Goal: Navigation & Orientation: Find specific page/section

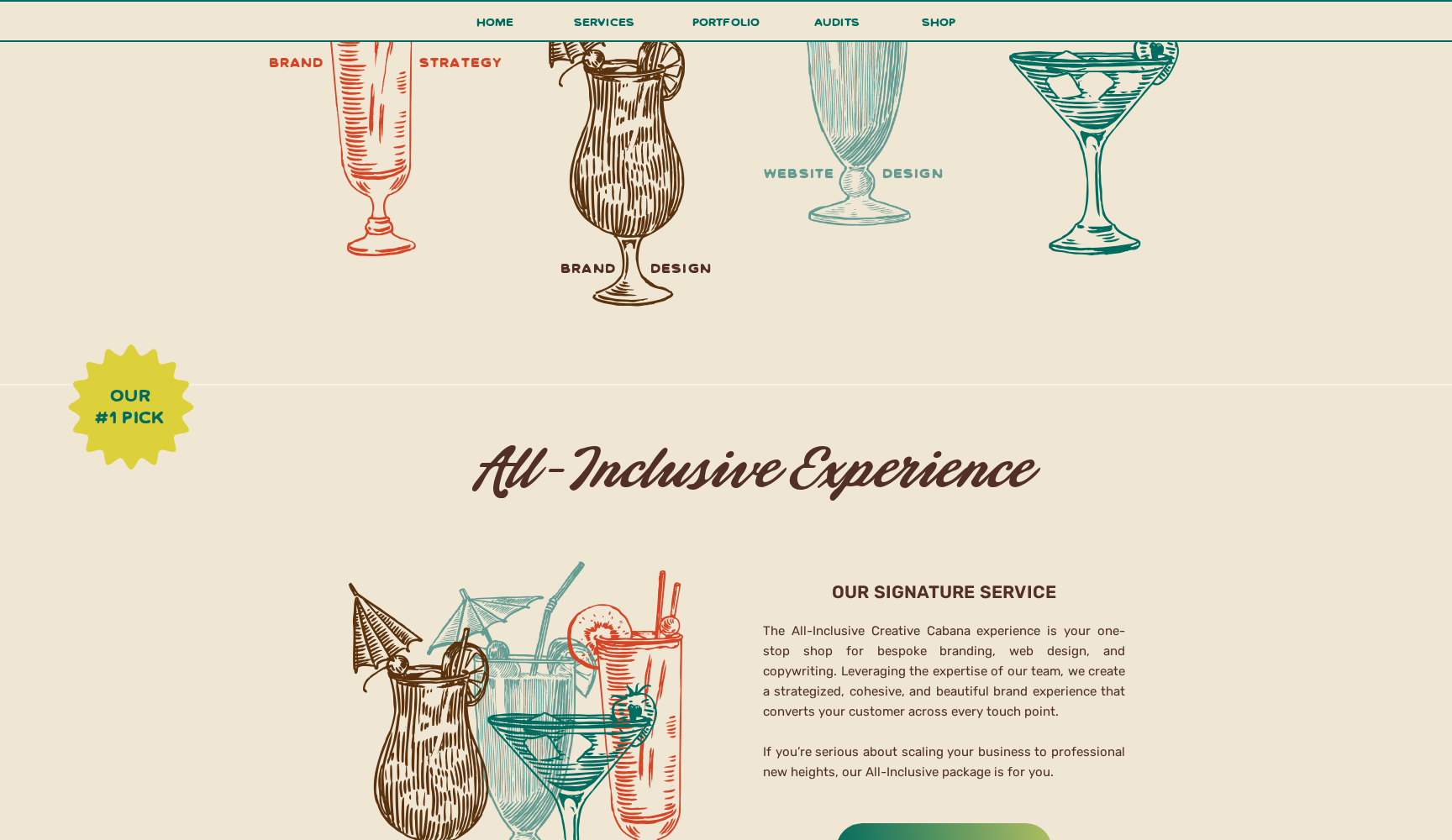
scroll to position [2344, 0]
click at [881, 177] on h3 "website design" at bounding box center [854, 174] width 311 height 38
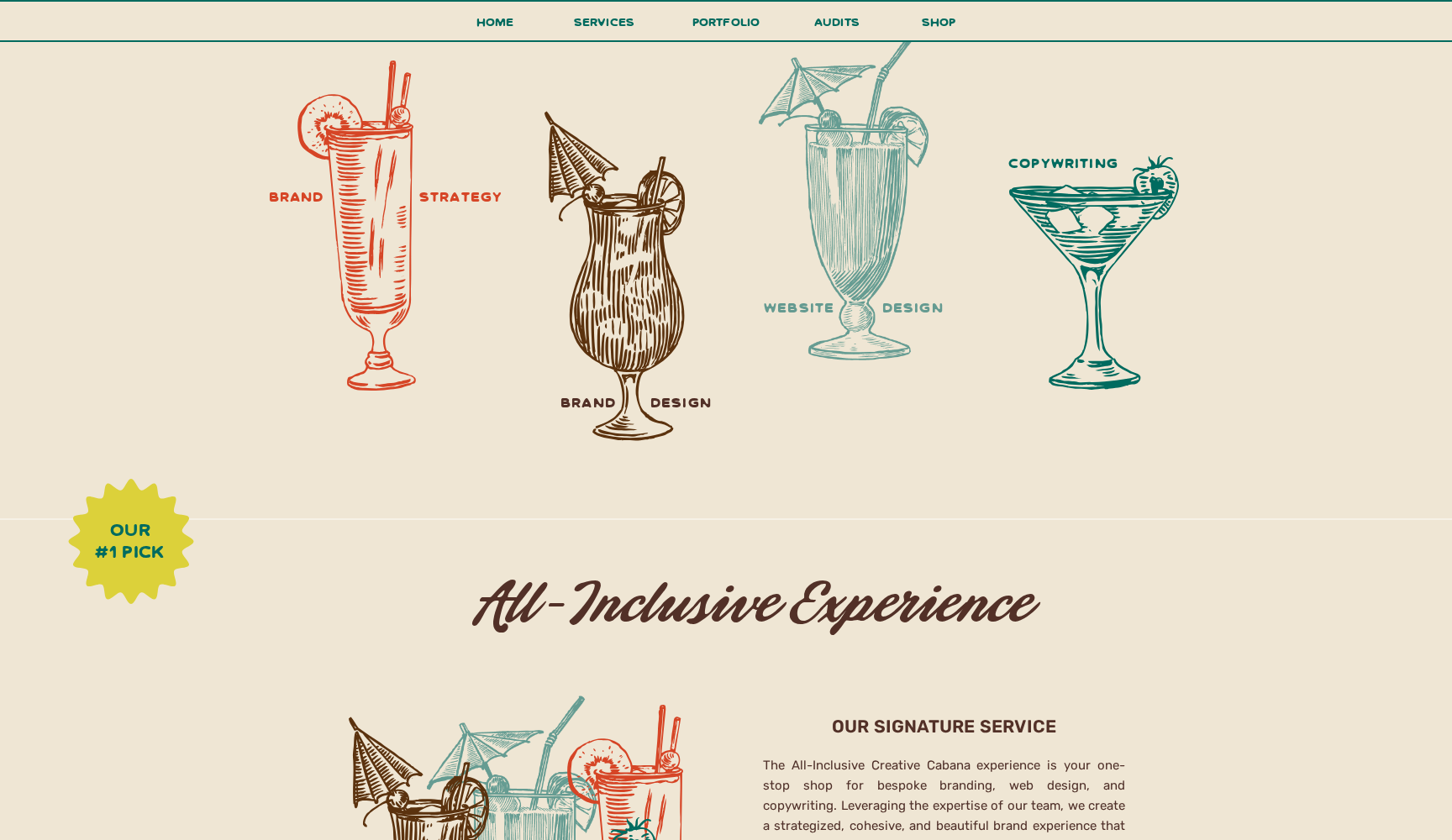
click at [851, 243] on div at bounding box center [843, 195] width 170 height 330
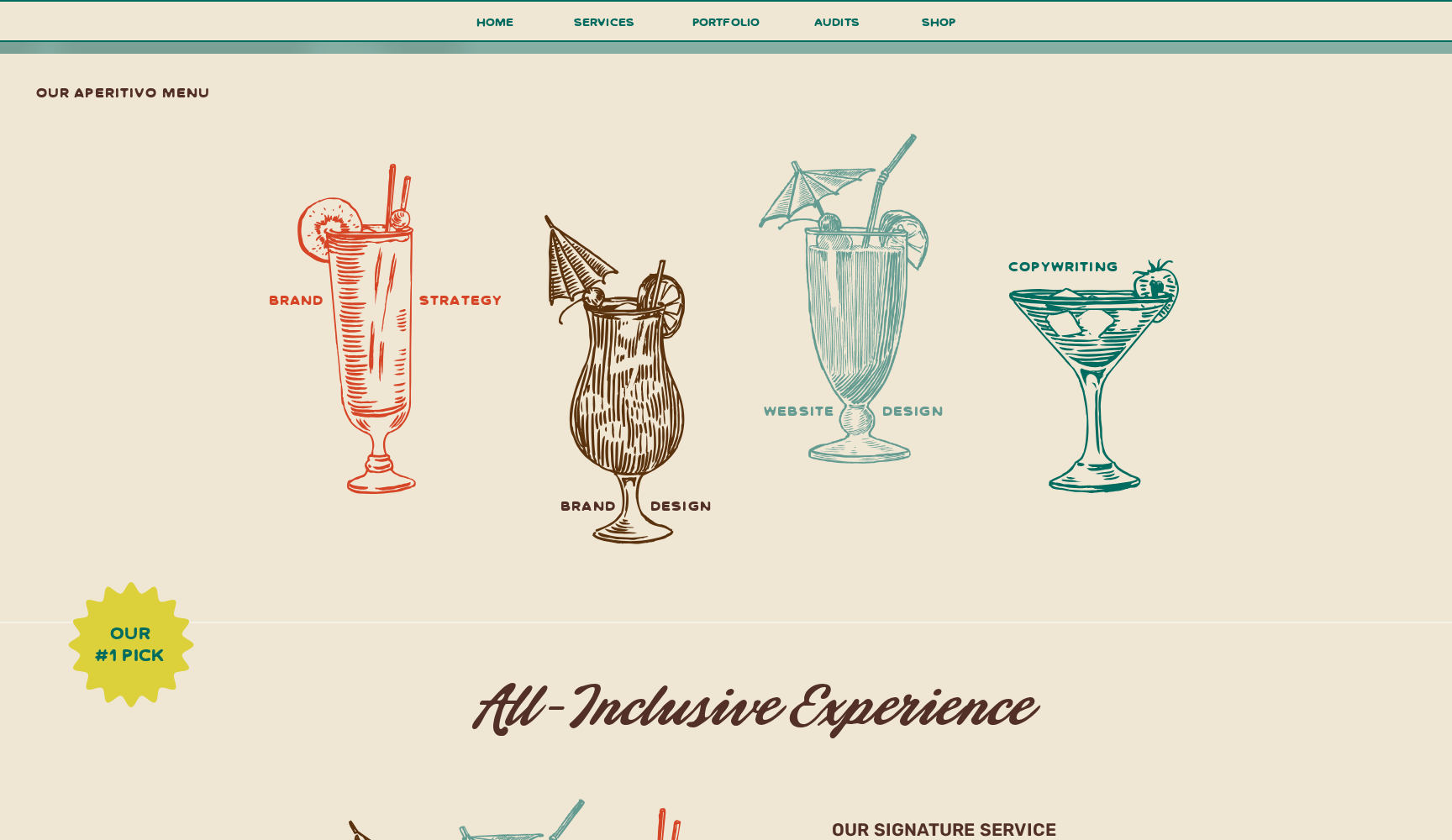
scroll to position [2107, 0]
click at [620, 19] on span "services" at bounding box center [604, 21] width 62 height 16
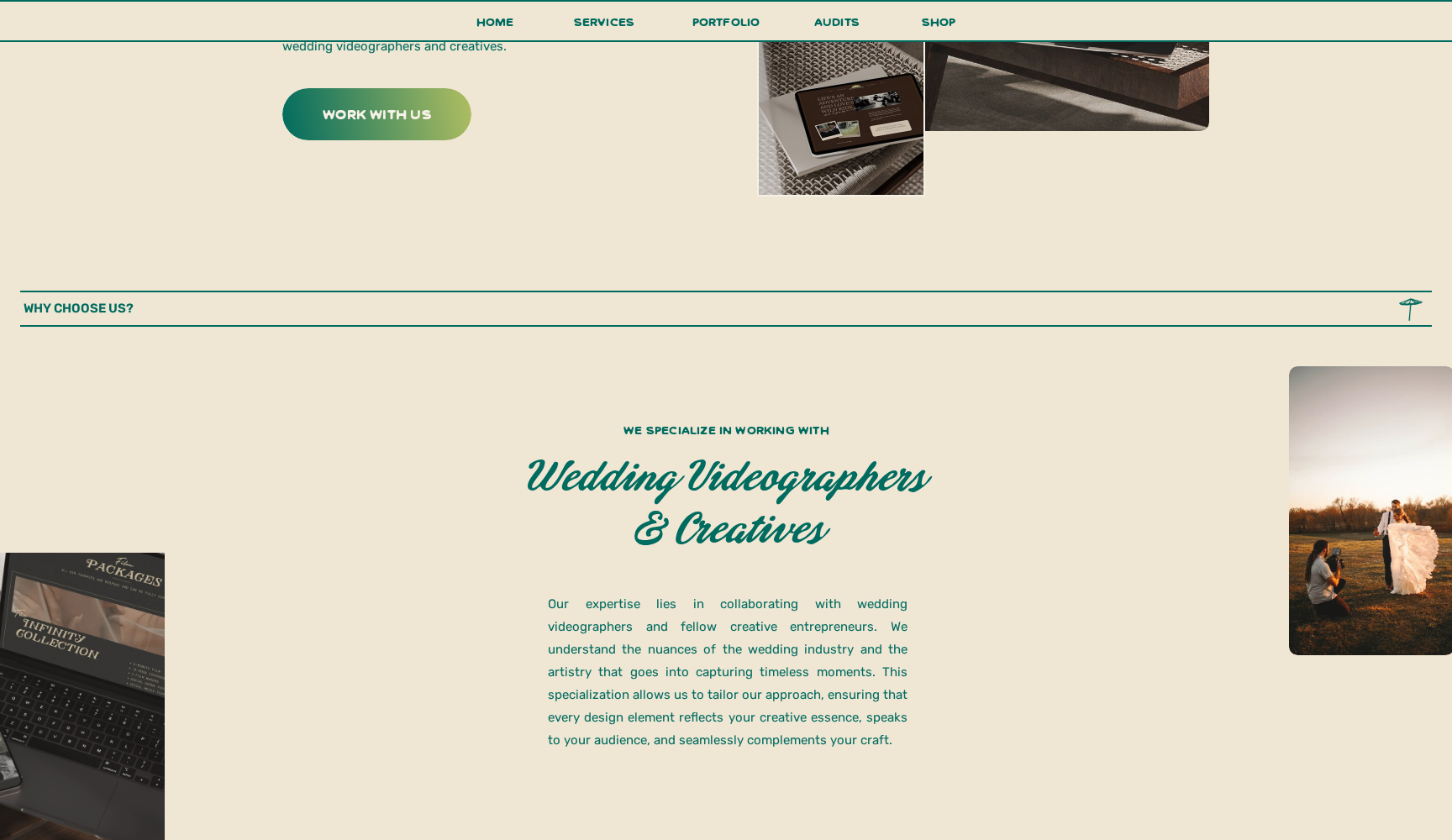
scroll to position [769, 0]
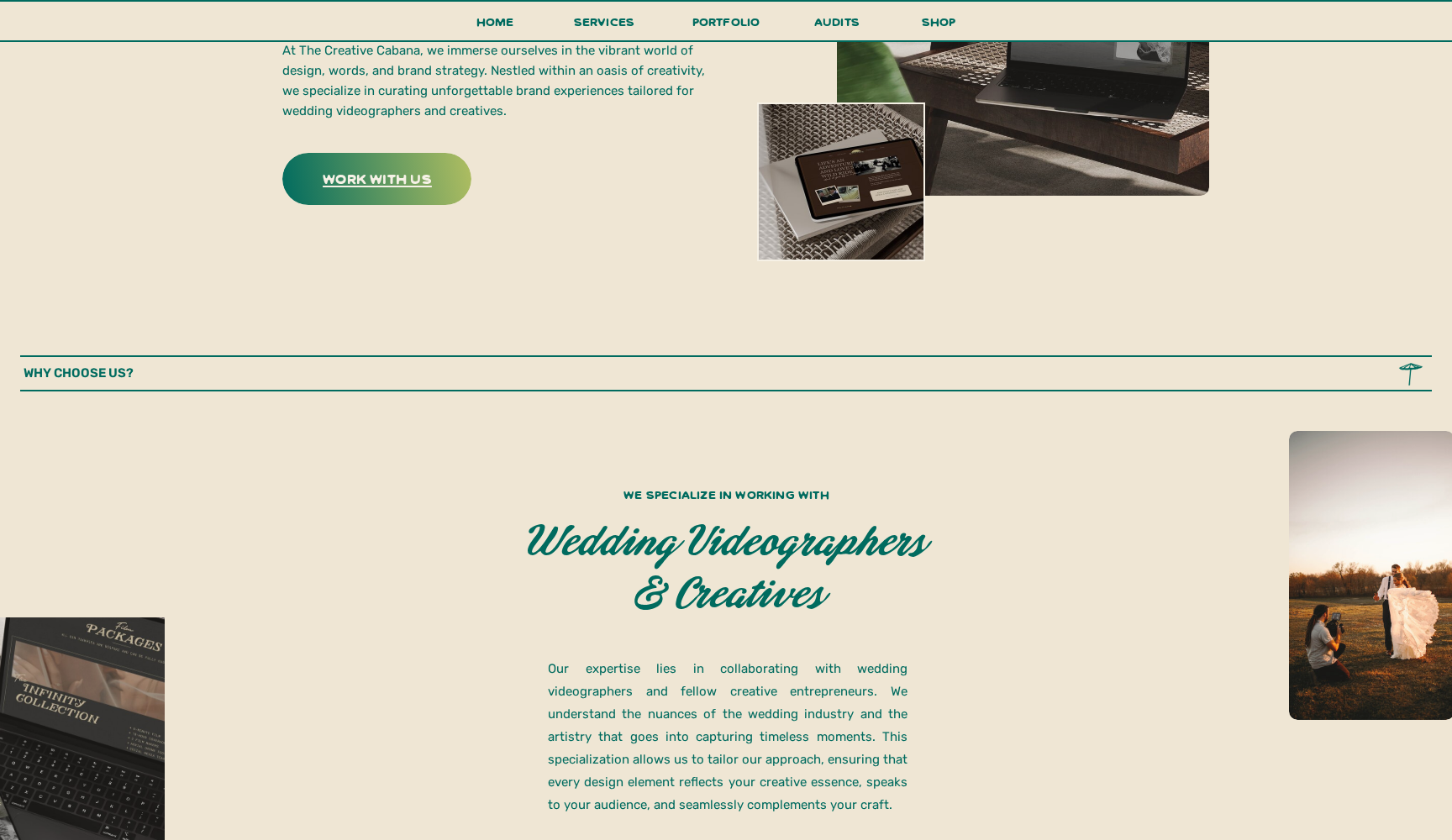
click at [434, 187] on h3 "work with us" at bounding box center [377, 178] width 192 height 26
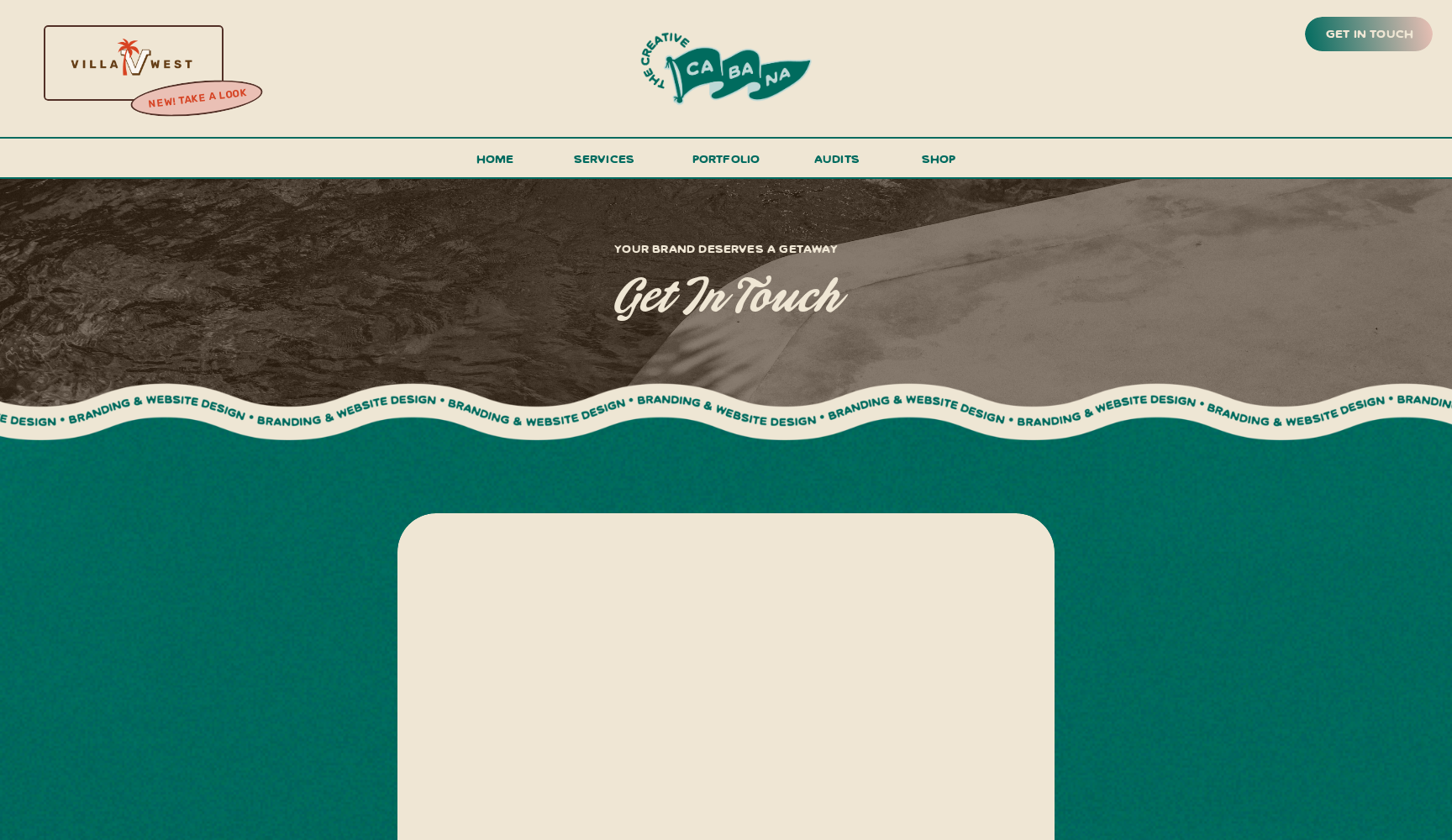
click at [443, 452] on div at bounding box center [721, 612] width 1462 height 869
click at [734, 149] on h3 "portfolio" at bounding box center [725, 163] width 79 height 31
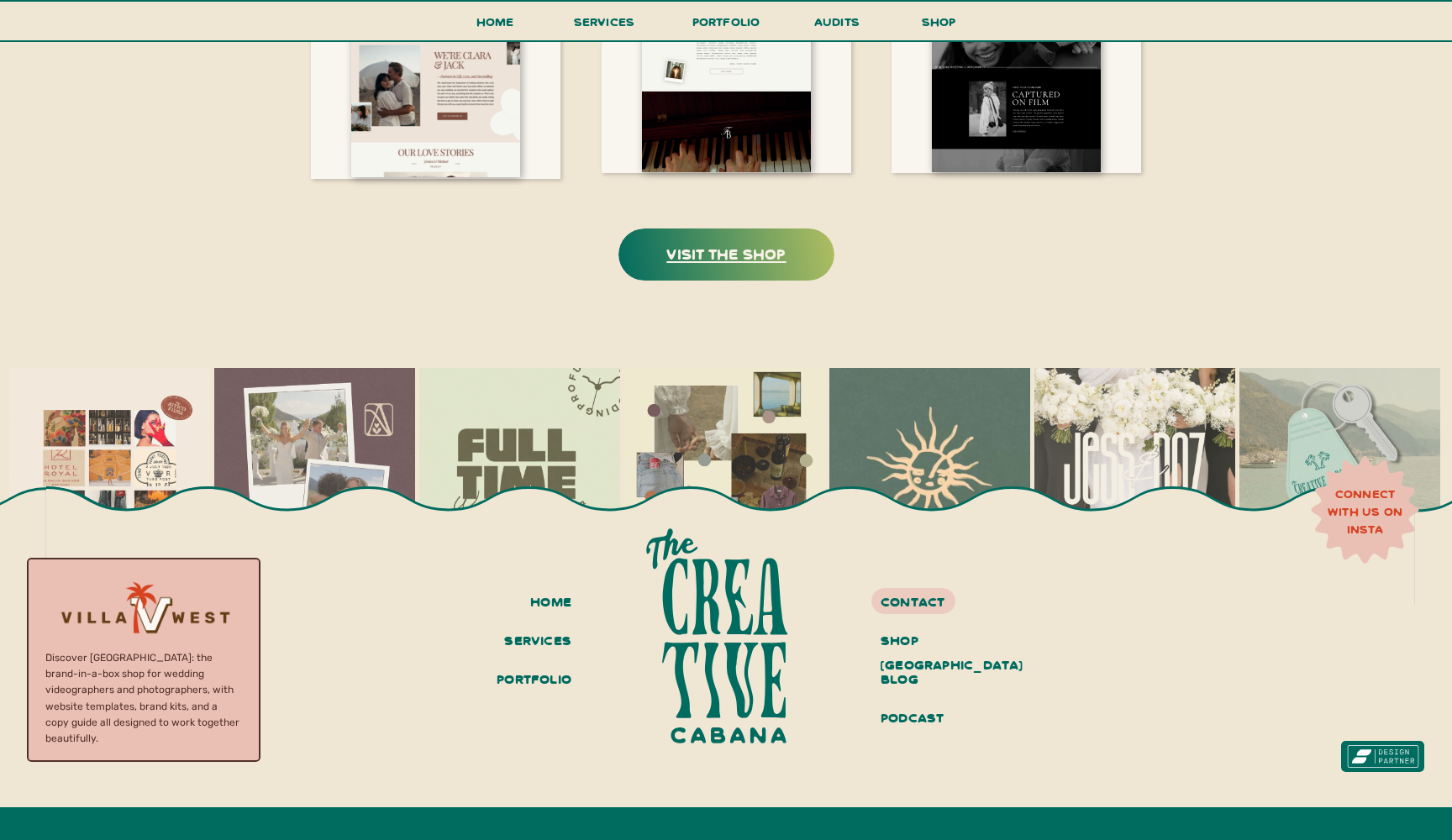
scroll to position [3505, 0]
